Goal: Task Accomplishment & Management: Manage account settings

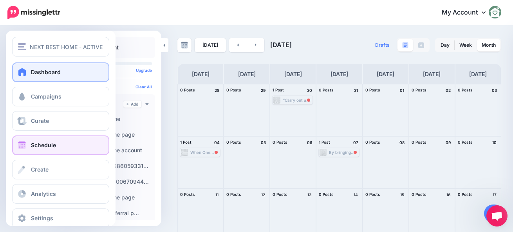
scroll to position [112, 0]
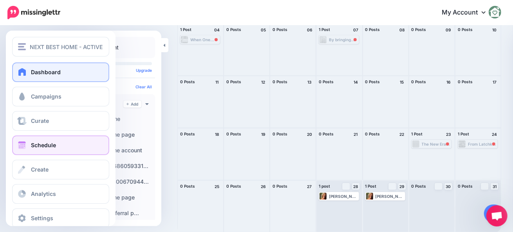
click at [24, 74] on span at bounding box center [22, 72] width 10 height 8
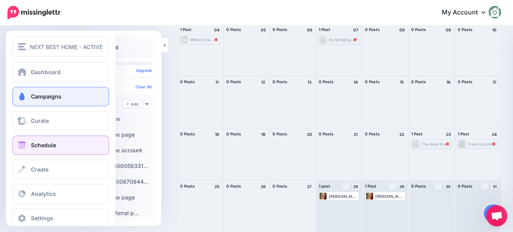
click at [35, 92] on link "Campaigns" at bounding box center [60, 97] width 97 height 20
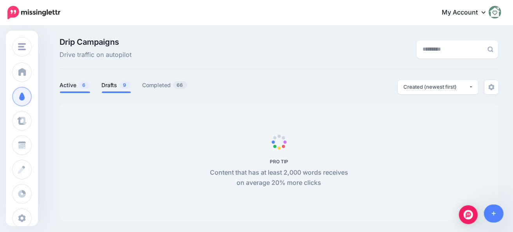
click at [123, 86] on span "9" at bounding box center [125, 84] width 11 height 7
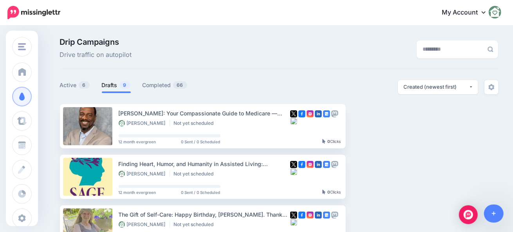
click at [112, 85] on link "Drafts 9" at bounding box center [116, 84] width 29 height 9
click at [71, 83] on link "Active 6" at bounding box center [75, 84] width 30 height 9
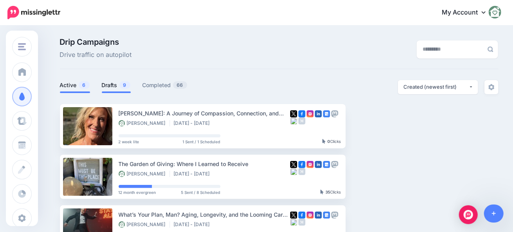
click at [115, 85] on link "Drafts 9" at bounding box center [116, 84] width 29 height 9
click at [119, 87] on link "Drafts 10" at bounding box center [117, 84] width 31 height 9
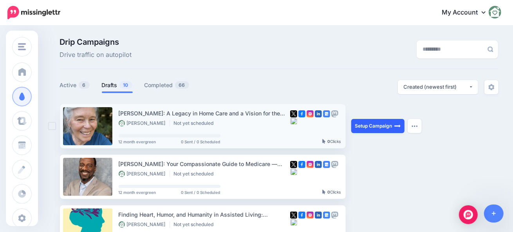
click at [390, 129] on link "Setup Campaign" at bounding box center [378, 126] width 53 height 14
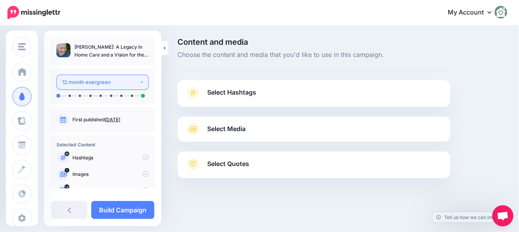
click at [141, 82] on button "12 month evergreen" at bounding box center [102, 81] width 93 height 15
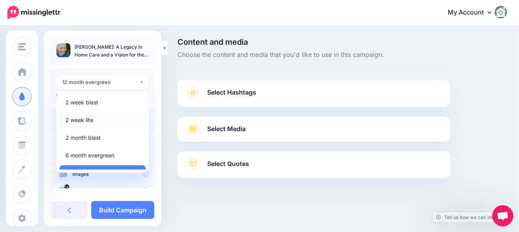
click at [98, 120] on link "2 week lite" at bounding box center [103, 119] width 86 height 15
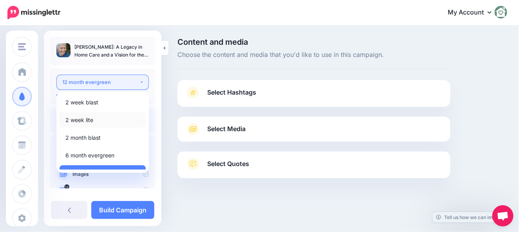
select select "******"
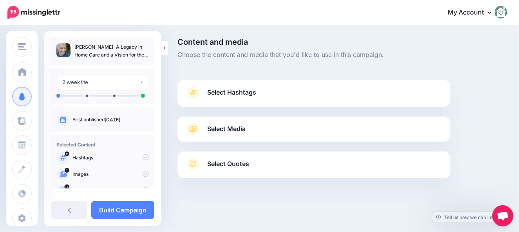
click at [253, 97] on span "Select Hashtags" at bounding box center [231, 92] width 49 height 11
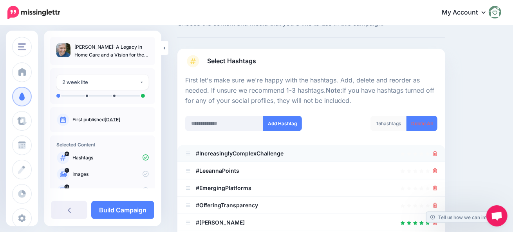
scroll to position [78, 0]
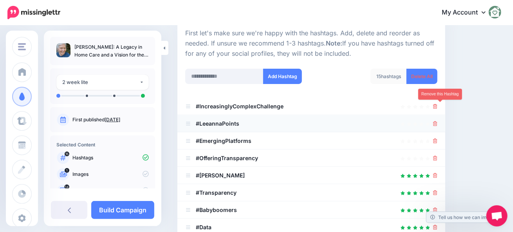
drag, startPoint x: 443, startPoint y: 107, endPoint x: 441, endPoint y: 114, distance: 7.9
click at [438, 107] on icon at bounding box center [436, 106] width 4 height 5
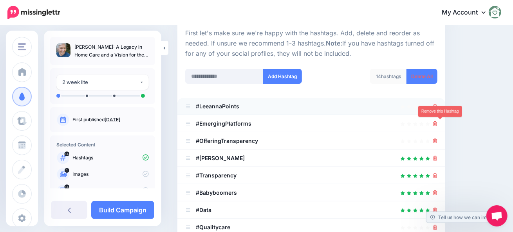
click at [438, 123] on icon at bounding box center [436, 123] width 4 height 5
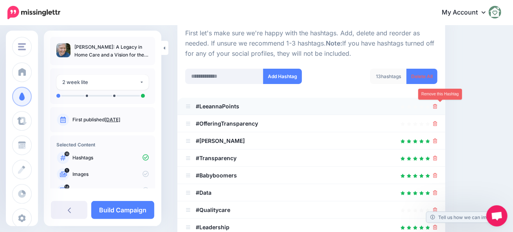
click at [438, 105] on icon at bounding box center [436, 106] width 4 height 5
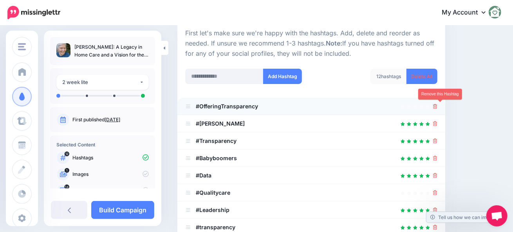
click at [438, 105] on icon at bounding box center [436, 106] width 4 height 5
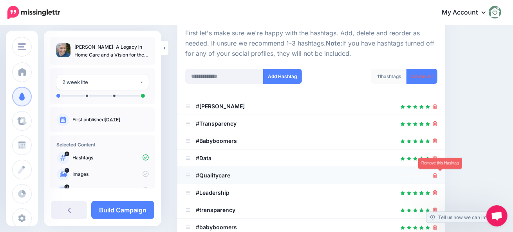
click at [438, 174] on icon at bounding box center [436, 175] width 4 height 5
click at [233, 79] on input "text" at bounding box center [224, 76] width 78 height 15
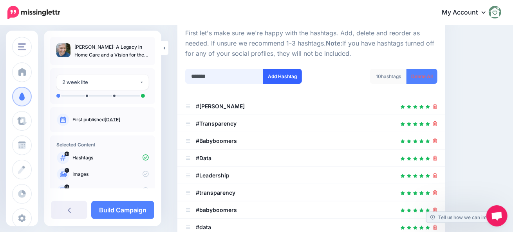
type input "*******"
click at [291, 73] on button "Add Hashtag" at bounding box center [282, 76] width 39 height 15
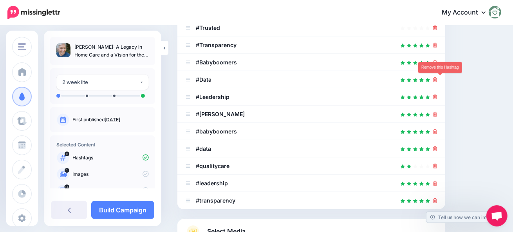
scroll to position [176, 0]
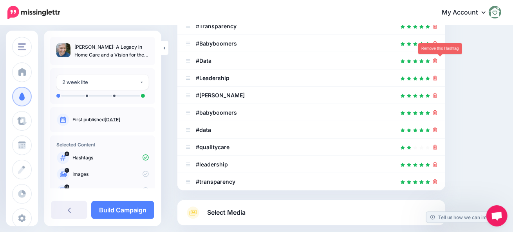
click at [440, 79] on ul "#Trusted #Transparency" at bounding box center [312, 95] width 268 height 190
click at [438, 94] on icon at bounding box center [436, 95] width 4 height 5
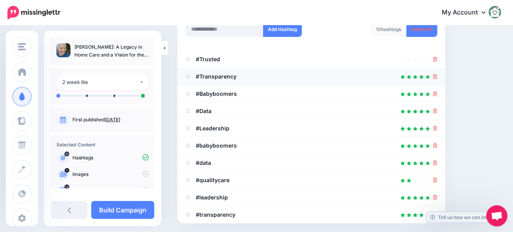
scroll to position [58, 0]
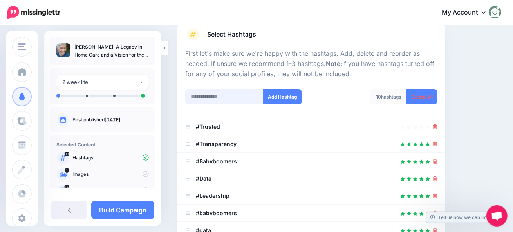
click at [217, 94] on input "text" at bounding box center [224, 96] width 78 height 15
click at [216, 96] on input "**********" at bounding box center [224, 96] width 78 height 15
type input "**********"
click at [288, 98] on button "Add Hashtag" at bounding box center [282, 96] width 39 height 15
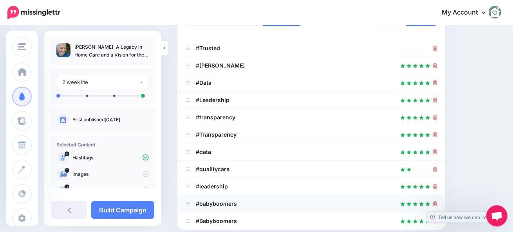
scroll to position [176, 0]
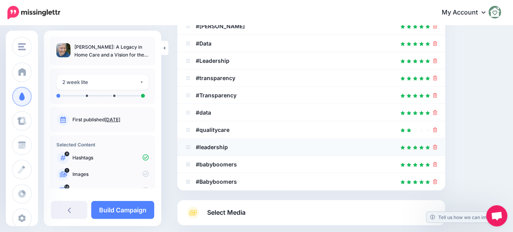
click at [438, 147] on icon at bounding box center [436, 147] width 4 height 5
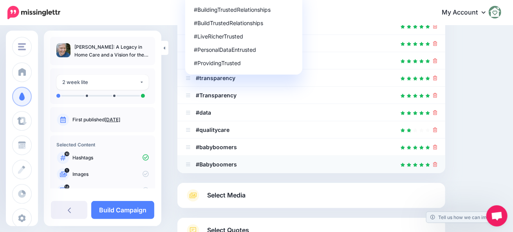
drag, startPoint x: 440, startPoint y: 148, endPoint x: 440, endPoint y: 156, distance: 8.2
click at [438, 149] on icon at bounding box center [436, 147] width 4 height 5
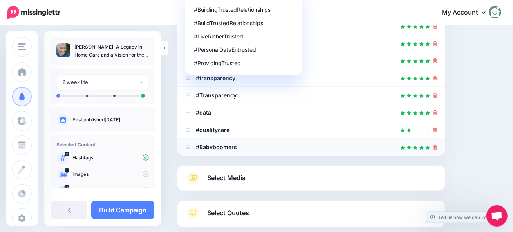
click at [438, 148] on icon at bounding box center [436, 147] width 4 height 5
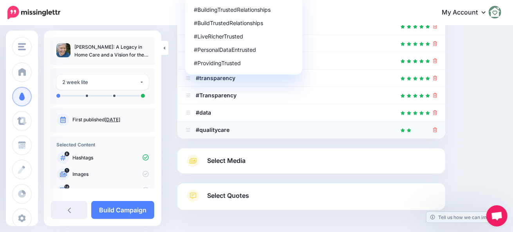
click at [438, 131] on icon at bounding box center [436, 129] width 4 height 5
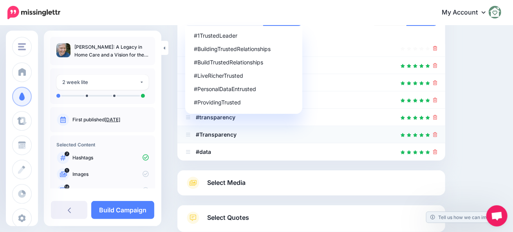
scroll to position [58, 0]
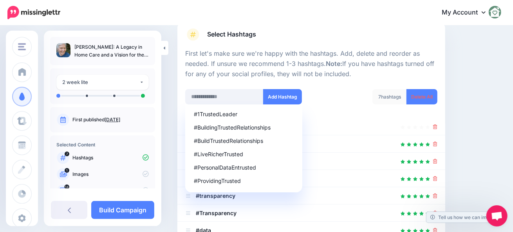
click at [321, 90] on div "7 hashtags Delete All" at bounding box center [378, 101] width 132 height 25
drag, startPoint x: 396, startPoint y: 105, endPoint x: 401, endPoint y: 107, distance: 5.3
click at [396, 105] on div "7 hashtags Delete All" at bounding box center [378, 101] width 132 height 25
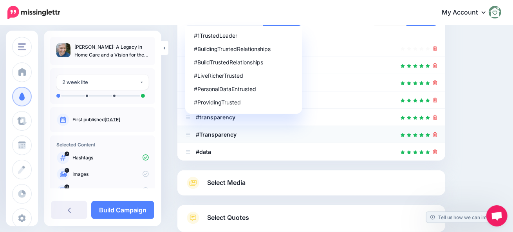
click at [438, 133] on div at bounding box center [311, 134] width 252 height 9
click at [438, 150] on icon at bounding box center [436, 151] width 4 height 5
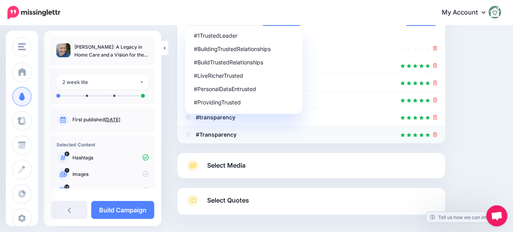
click at [438, 136] on icon at bounding box center [436, 134] width 4 height 5
click at [354, 61] on div at bounding box center [311, 65] width 252 height 9
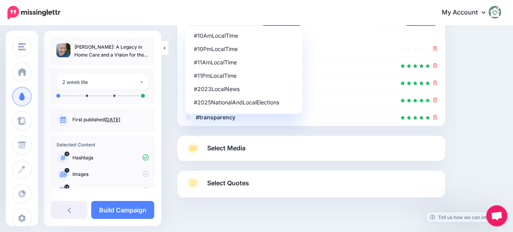
click at [356, 29] on div "5 hashtags Delete All" at bounding box center [378, 23] width 132 height 25
drag, startPoint x: 381, startPoint y: 39, endPoint x: 344, endPoint y: 38, distance: 36.8
click at [381, 40] on li "#Trusted" at bounding box center [312, 48] width 268 height 17
click at [208, 19] on div "My Account Dashboard My Account Billing Facebook Community Help Center Logout" at bounding box center [286, 12] width 432 height 19
click at [179, 33] on div "Select Hashtags First let's make sure we're happy with the hashtags. Add, delet…" at bounding box center [312, 35] width 268 height 182
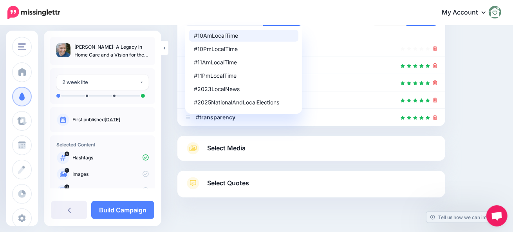
drag, startPoint x: 179, startPoint y: 29, endPoint x: 188, endPoint y: 38, distance: 12.5
click at [179, 30] on div "Select Hashtags First let's make sure we're happy with the hashtags. Add, delet…" at bounding box center [312, 35] width 268 height 182
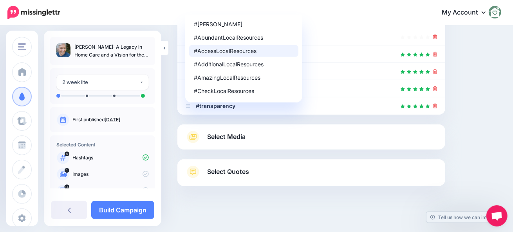
scroll to position [152, 0]
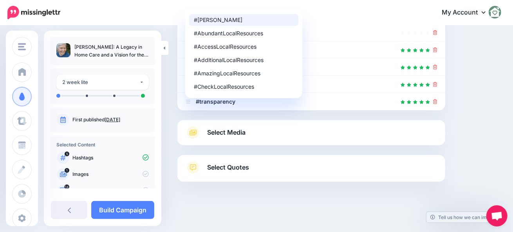
click at [228, 20] on div "#[PERSON_NAME]" at bounding box center [244, 19] width 100 height 5
type input "**********"
click at [222, 18] on div "#[PERSON_NAME]" at bounding box center [244, 19] width 100 height 5
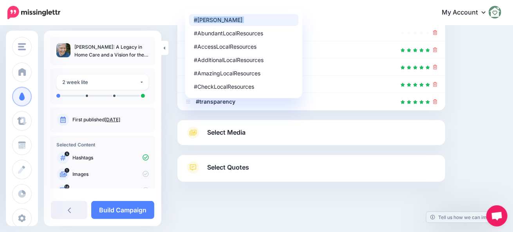
click at [222, 18] on div "#[PERSON_NAME]" at bounding box center [244, 19] width 100 height 5
click at [399, 39] on li "#Trusted" at bounding box center [312, 32] width 268 height 17
click at [438, 33] on icon at bounding box center [436, 32] width 4 height 5
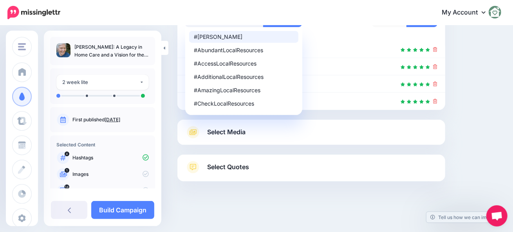
click at [252, 35] on div "#[PERSON_NAME]" at bounding box center [244, 36] width 100 height 5
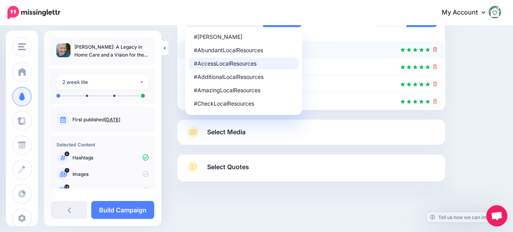
click at [336, 53] on div at bounding box center [311, 49] width 252 height 9
drag, startPoint x: 311, startPoint y: 126, endPoint x: 312, endPoint y: 134, distance: 7.9
click at [311, 127] on link "Select Media" at bounding box center [311, 132] width 252 height 13
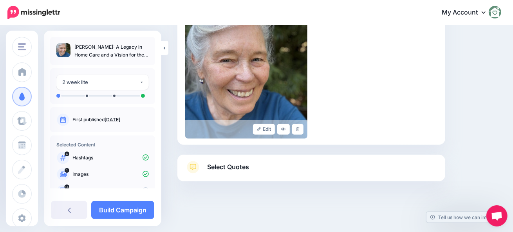
click at [274, 161] on link "Select Quotes" at bounding box center [311, 171] width 252 height 20
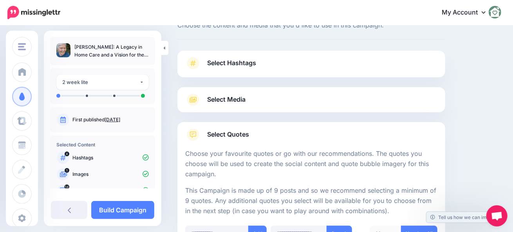
scroll to position [39, 0]
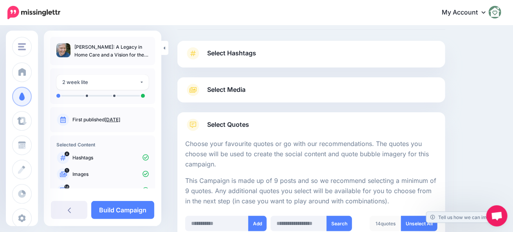
click at [258, 54] on link "Select Hashtags" at bounding box center [311, 57] width 252 height 20
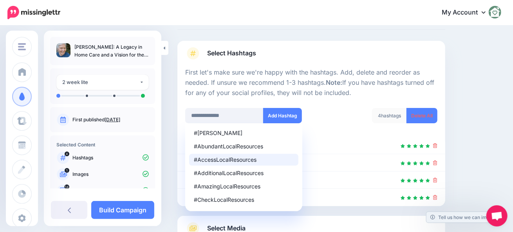
click at [265, 139] on ul "#LocalResources #AbundantLocalResources #AccessLocalResources #AdditionalLocalR…" at bounding box center [243, 167] width 117 height 88
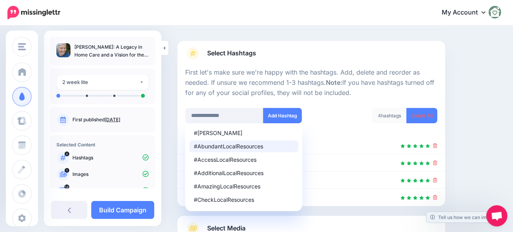
click at [397, 123] on div "4 hashtags Delete All" at bounding box center [378, 120] width 132 height 25
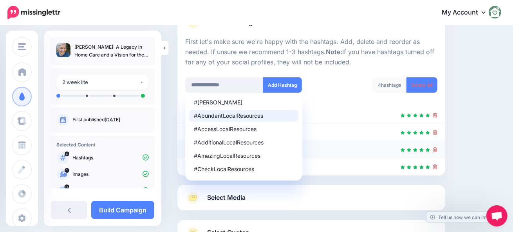
scroll to position [70, 0]
click at [359, 143] on li "#Leadership" at bounding box center [312, 148] width 268 height 17
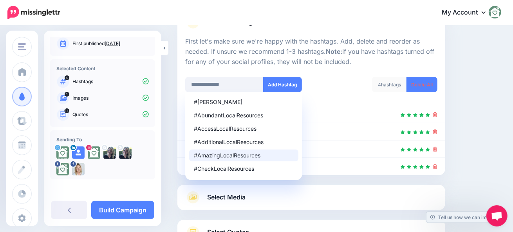
scroll to position [0, 0]
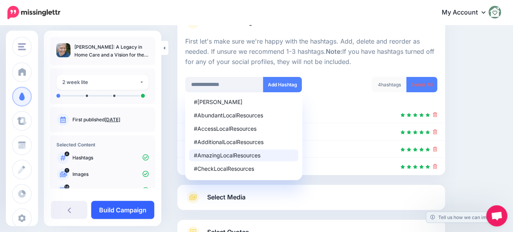
click at [117, 209] on link "Build Campaign" at bounding box center [122, 210] width 63 height 18
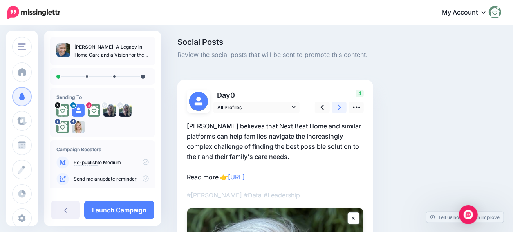
click at [340, 110] on icon at bounding box center [339, 107] width 3 height 8
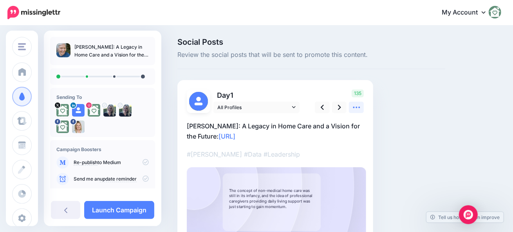
click at [357, 107] on icon at bounding box center [356, 108] width 7 height 2
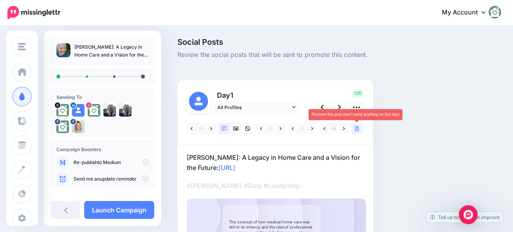
click at [357, 126] on icon at bounding box center [357, 128] width 5 height 5
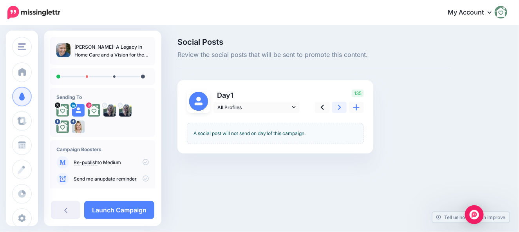
click at [339, 109] on icon at bounding box center [339, 107] width 3 height 8
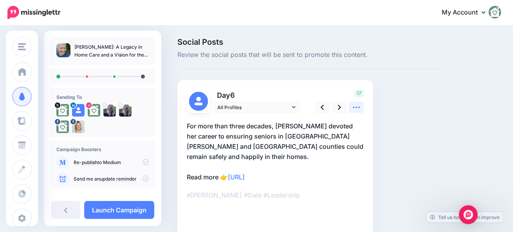
click at [357, 108] on icon at bounding box center [357, 107] width 8 height 8
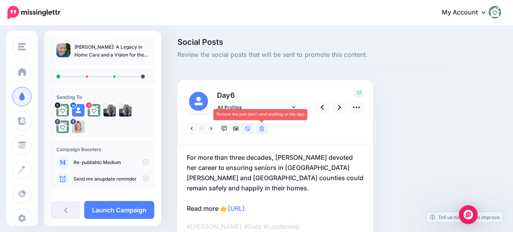
click at [260, 124] on link at bounding box center [262, 128] width 12 height 11
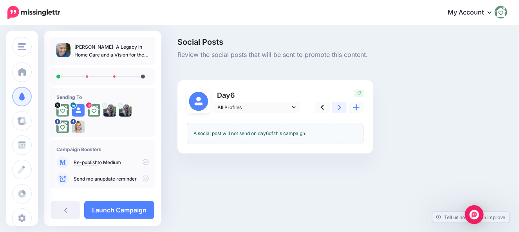
click at [339, 107] on icon at bounding box center [339, 107] width 3 height 8
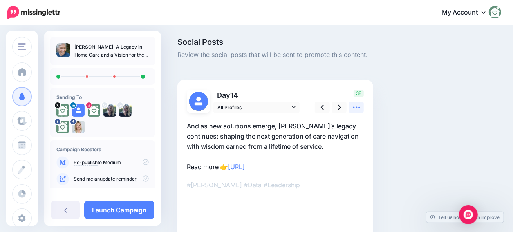
click at [357, 108] on icon at bounding box center [357, 107] width 8 height 8
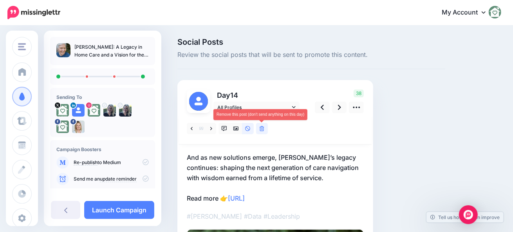
drag, startPoint x: 261, startPoint y: 129, endPoint x: 265, endPoint y: 133, distance: 5.3
click at [261, 129] on icon at bounding box center [262, 128] width 5 height 5
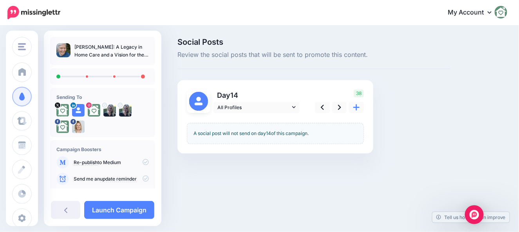
scroll to position [120, 0]
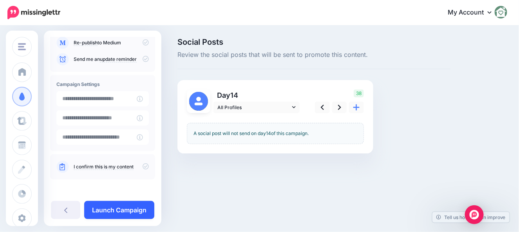
click at [105, 210] on link "Launch Campaign" at bounding box center [119, 210] width 70 height 18
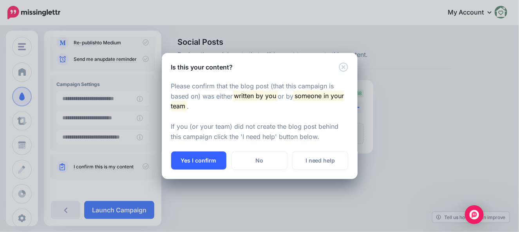
click at [203, 160] on button "Yes I confirm" at bounding box center [198, 160] width 55 height 18
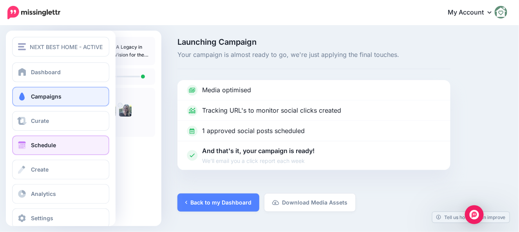
click at [24, 150] on link "Schedule" at bounding box center [60, 145] width 97 height 20
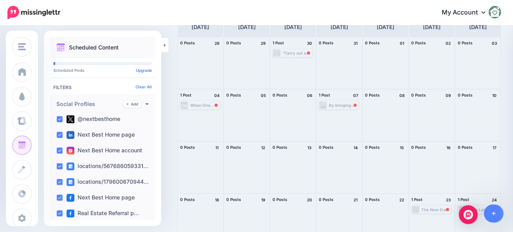
scroll to position [13, 0]
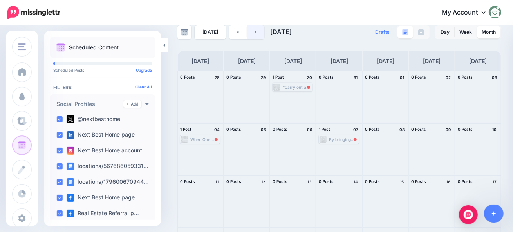
click at [256, 33] on link at bounding box center [256, 32] width 18 height 14
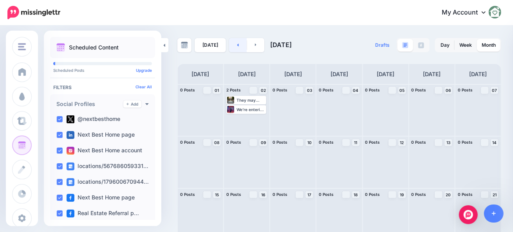
click at [234, 43] on link at bounding box center [238, 45] width 18 height 14
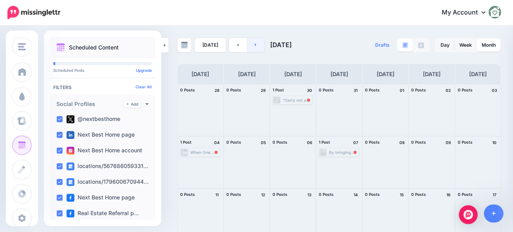
click at [255, 45] on link at bounding box center [256, 45] width 18 height 14
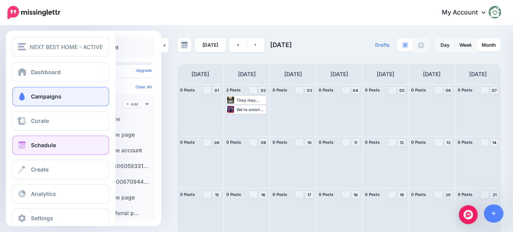
click at [36, 96] on span "Campaigns" at bounding box center [46, 96] width 31 height 7
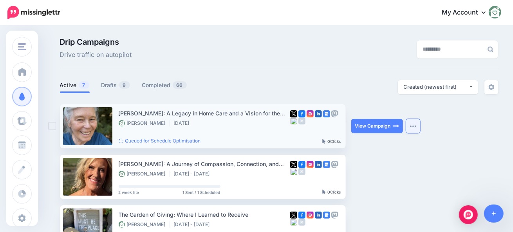
click at [417, 127] on img "button" at bounding box center [413, 126] width 6 height 2
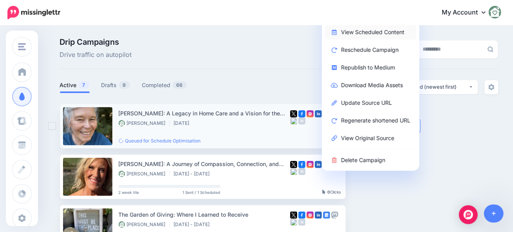
click at [368, 32] on link "View Scheduled Content" at bounding box center [370, 31] width 91 height 15
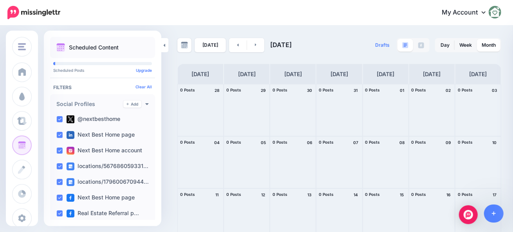
click at [49, 66] on div "Scheduled Content Scheduled Posts Upgrade Tags" at bounding box center [103, 201] width 118 height 329
click at [63, 58] on div "Scheduled Content Scheduled Posts Upgrade Tags" at bounding box center [103, 201] width 118 height 329
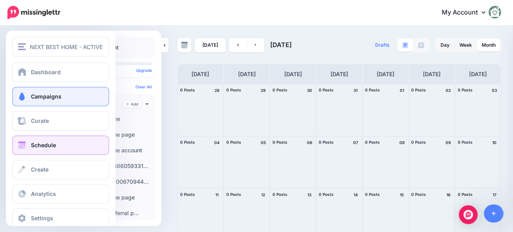
click at [40, 100] on span "Campaigns" at bounding box center [46, 96] width 31 height 7
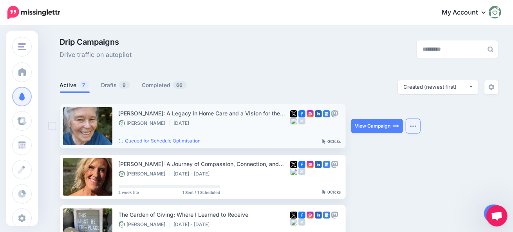
click at [417, 127] on button "button" at bounding box center [413, 126] width 14 height 14
click at [413, 125] on button "button" at bounding box center [413, 126] width 14 height 14
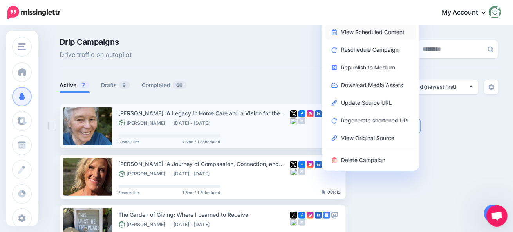
click at [352, 30] on link "View Scheduled Content" at bounding box center [370, 31] width 91 height 15
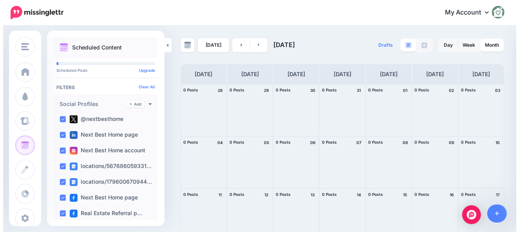
scroll to position [112, 0]
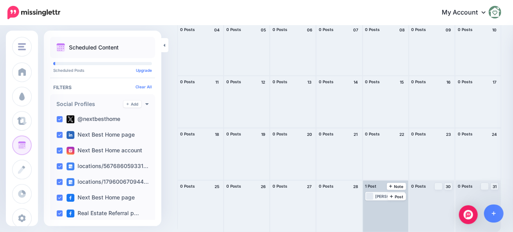
click at [382, 194] on div "[PERSON_NAME] believes that Next Best Home and similar platforms can help famil…" at bounding box center [390, 196] width 29 height 5
click at [391, 205] on img at bounding box center [390, 205] width 4 height 4
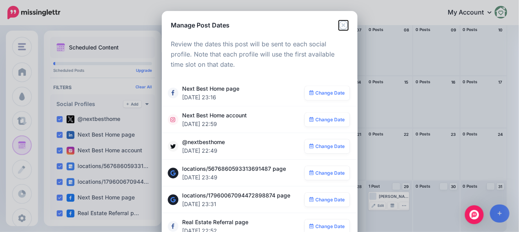
click at [342, 26] on icon "Close" at bounding box center [343, 24] width 9 height 9
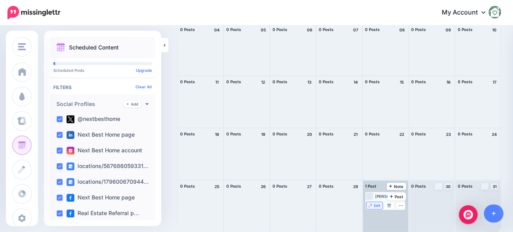
click at [379, 206] on span "Edit" at bounding box center [378, 205] width 6 height 4
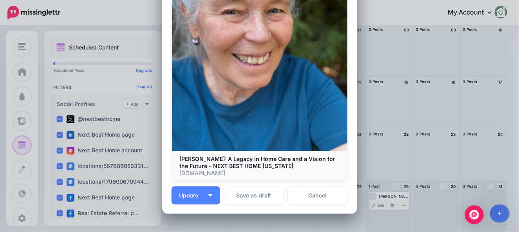
scroll to position [291, 0]
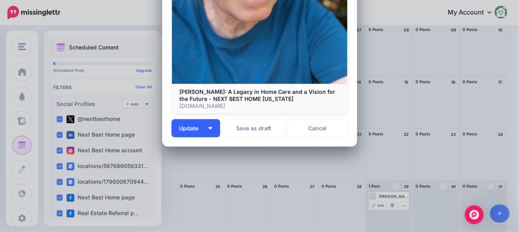
click at [188, 130] on span "Update" at bounding box center [192, 127] width 25 height 5
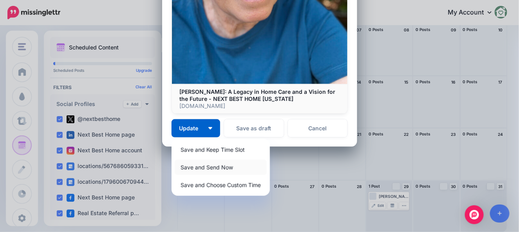
click at [198, 166] on link "Save and Send Now" at bounding box center [221, 167] width 92 height 15
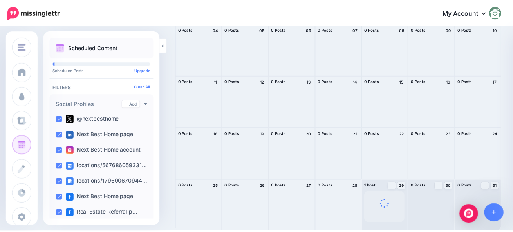
scroll to position [0, 0]
